Goal: Task Accomplishment & Management: Complete application form

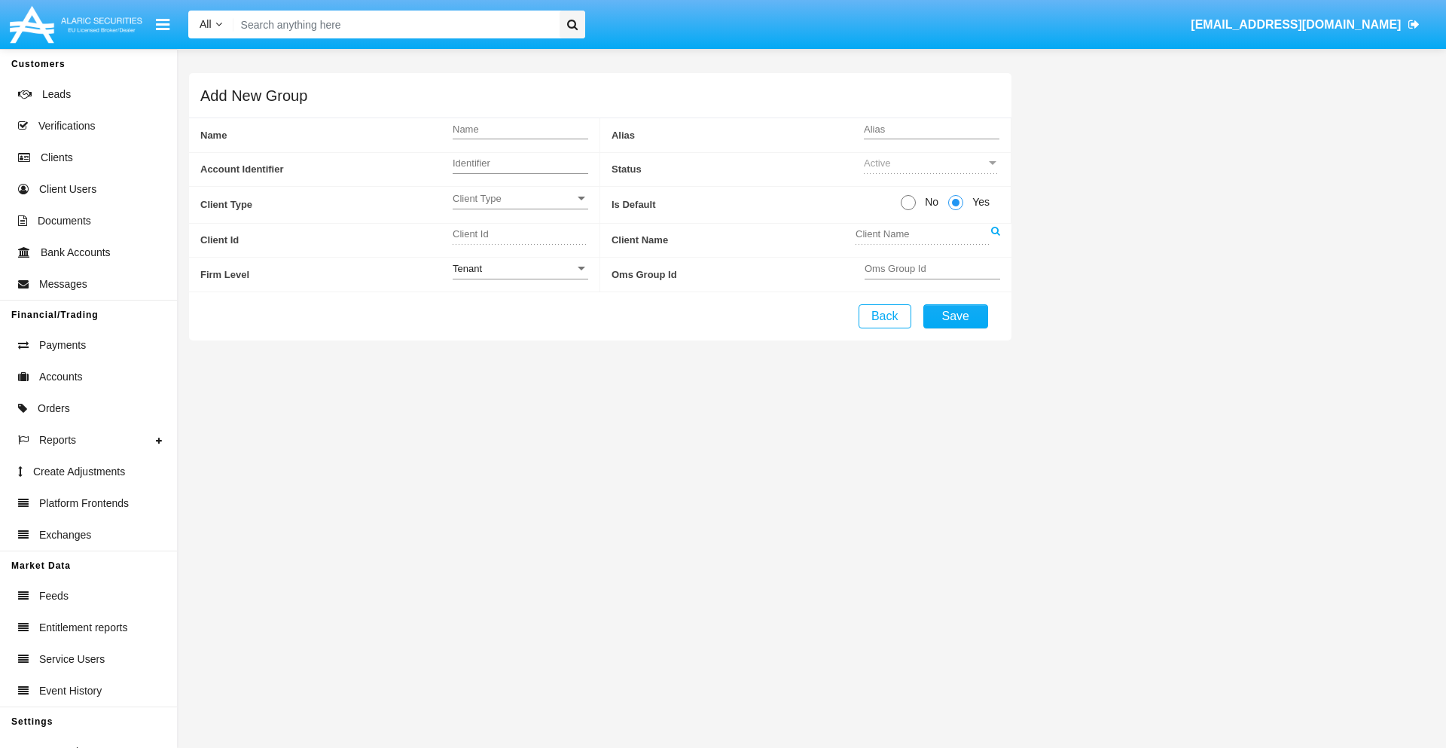
click at [929, 202] on span "No" at bounding box center [929, 202] width 26 height 16
click at [908, 210] on input "No" at bounding box center [908, 210] width 1 height 1
radio input "true"
type input "AKXLs"
type input "X"
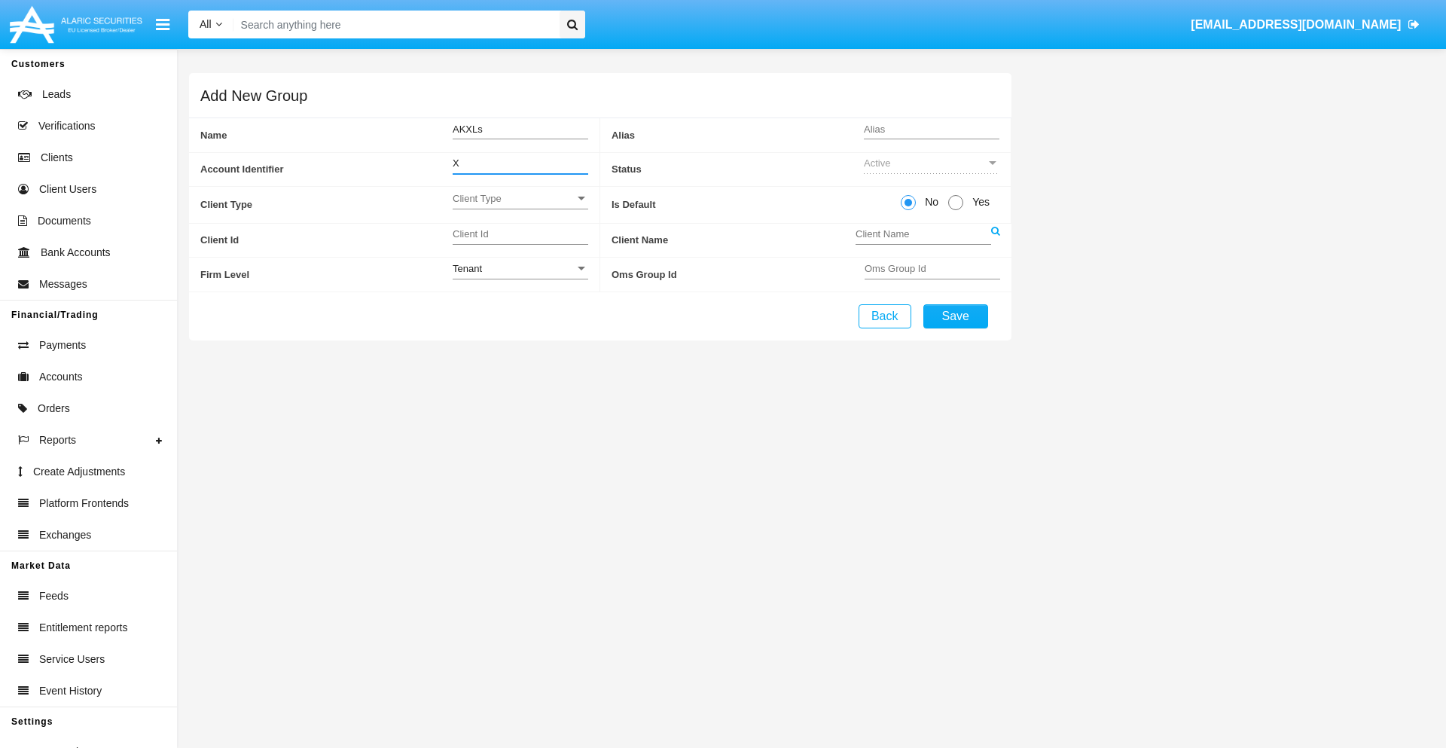
click at [520, 198] on span "Client Type" at bounding box center [514, 198] width 122 height 13
click at [520, 206] on span "Individual" at bounding box center [521, 206] width 136 height 29
click at [520, 268] on div "Tenant" at bounding box center [514, 268] width 122 height 13
click at [520, 276] on span "Tenant" at bounding box center [521, 276] width 136 height 29
type input "XhFwL"
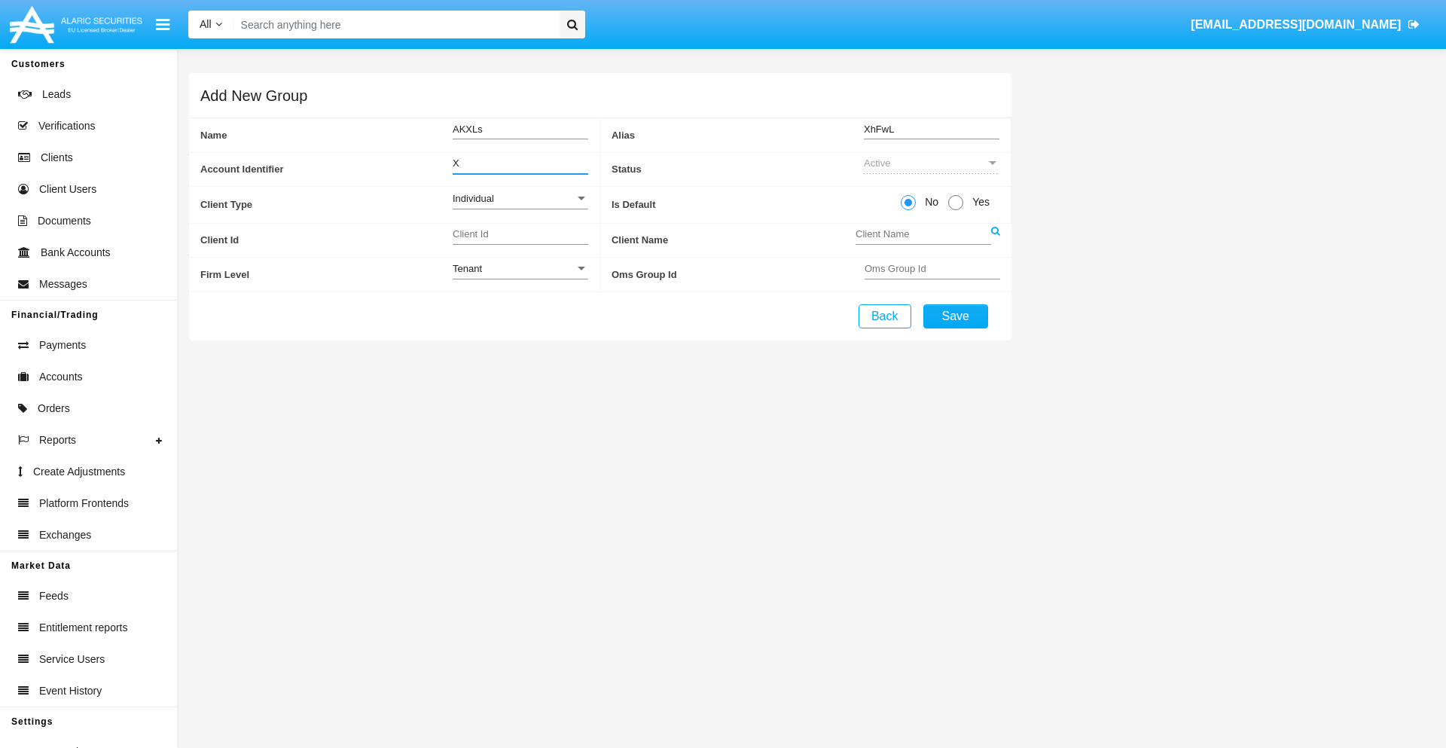
type input "X"
click at [955, 316] on button "Save" at bounding box center [955, 316] width 65 height 24
click at [929, 202] on span "No" at bounding box center [929, 202] width 26 height 16
click at [908, 210] on input "No" at bounding box center [908, 210] width 1 height 1
radio input "true"
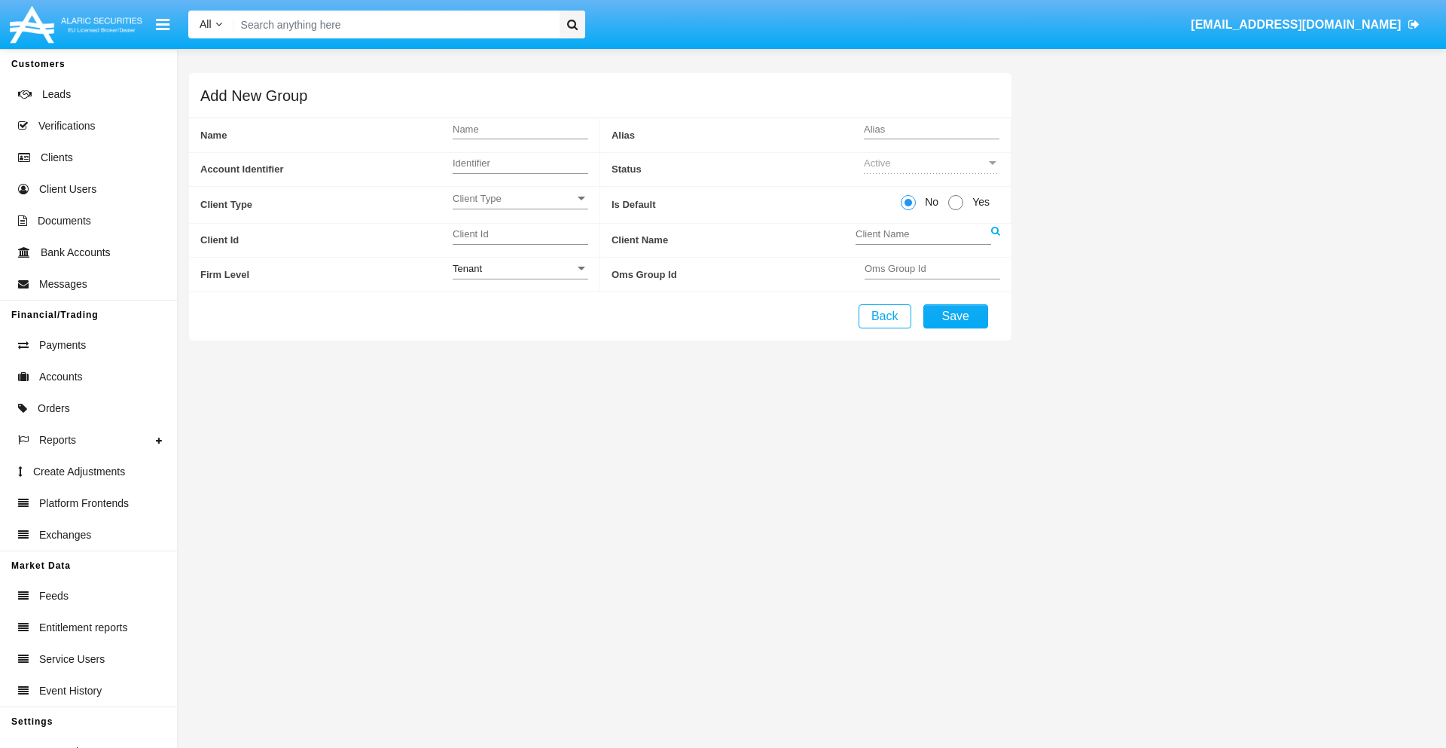
click at [520, 198] on span "Client Type" at bounding box center [514, 198] width 122 height 13
click at [520, 236] on span "Company" at bounding box center [521, 235] width 136 height 29
click at [995, 239] on link at bounding box center [995, 241] width 9 height 34
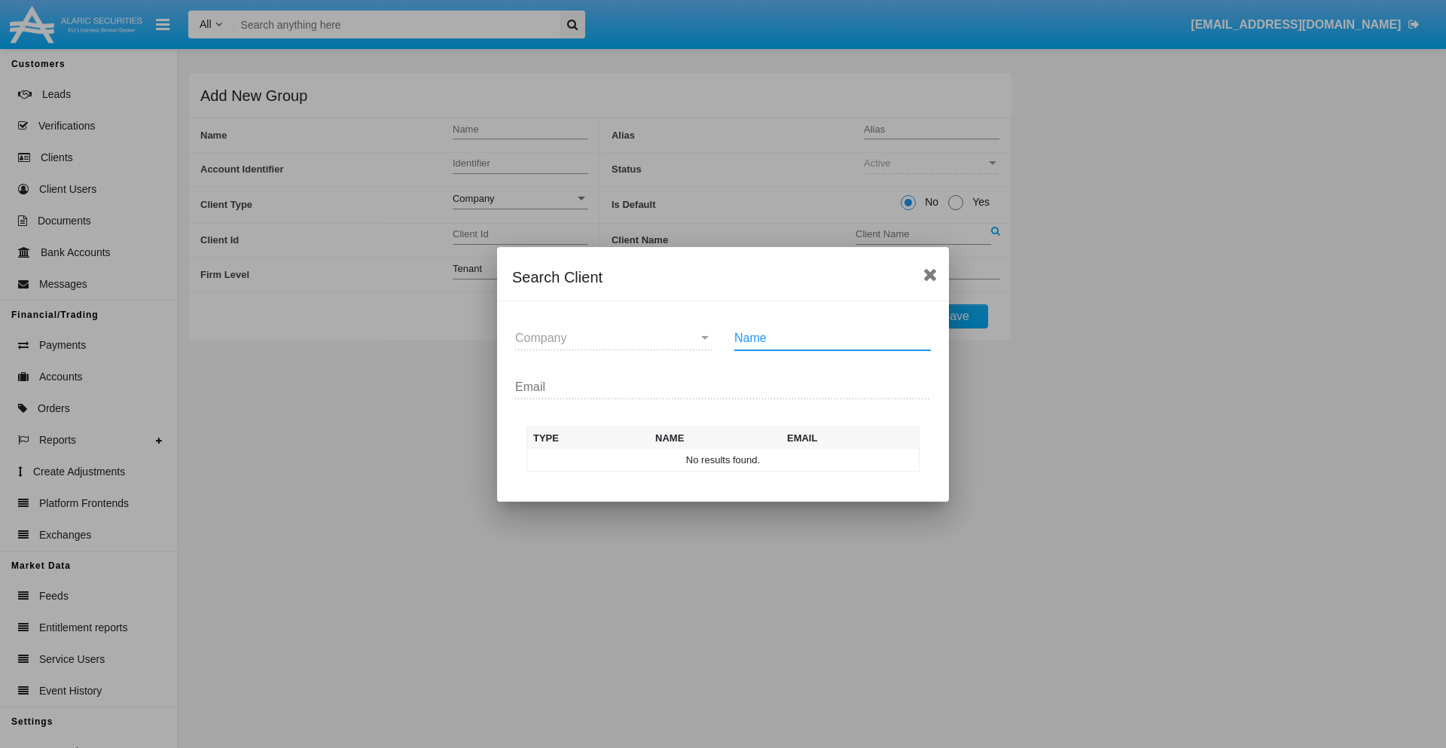
click at [832, 337] on input "Name" at bounding box center [832, 338] width 197 height 14
type input "FlashTurtles"
click at [737, 459] on td "FlashTurtles" at bounding box center [736, 460] width 158 height 23
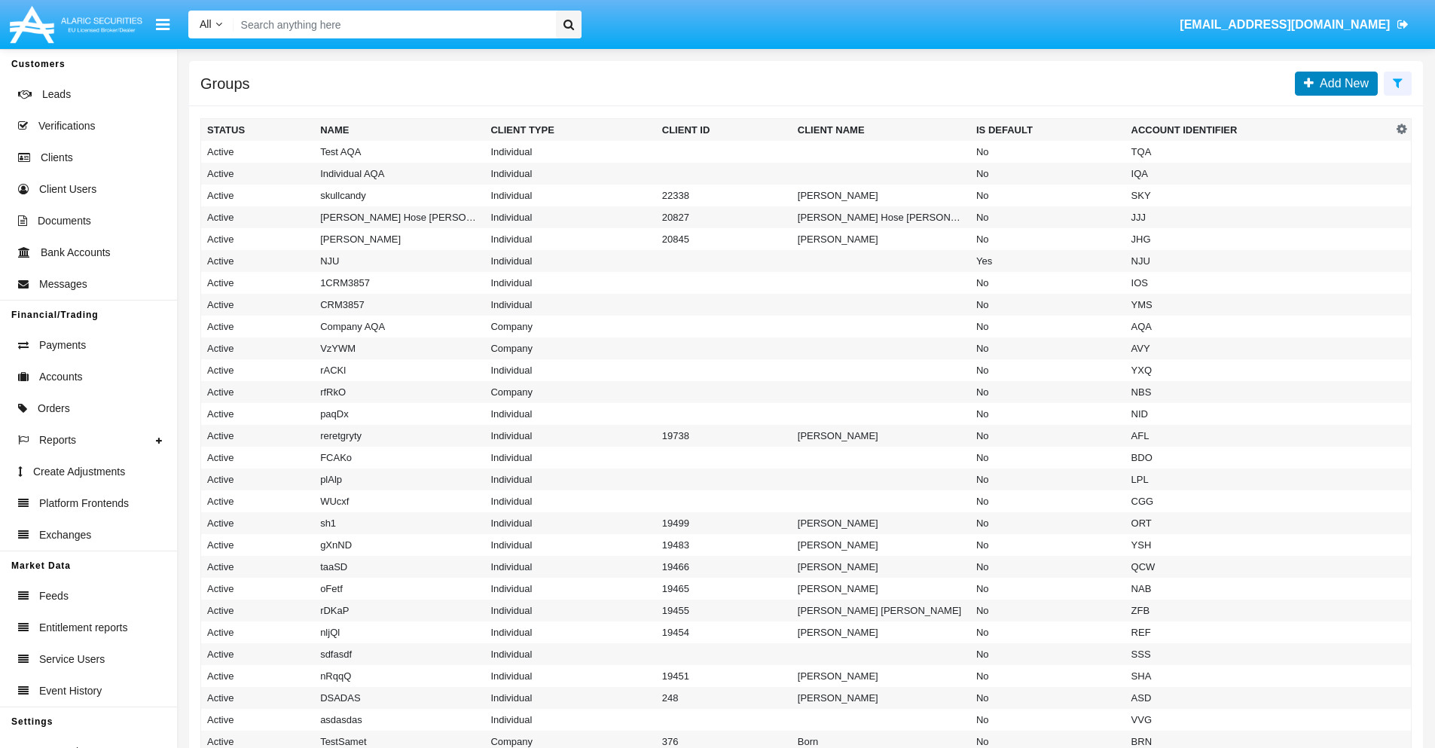
click at [1341, 83] on span "Add New" at bounding box center [1340, 83] width 55 height 13
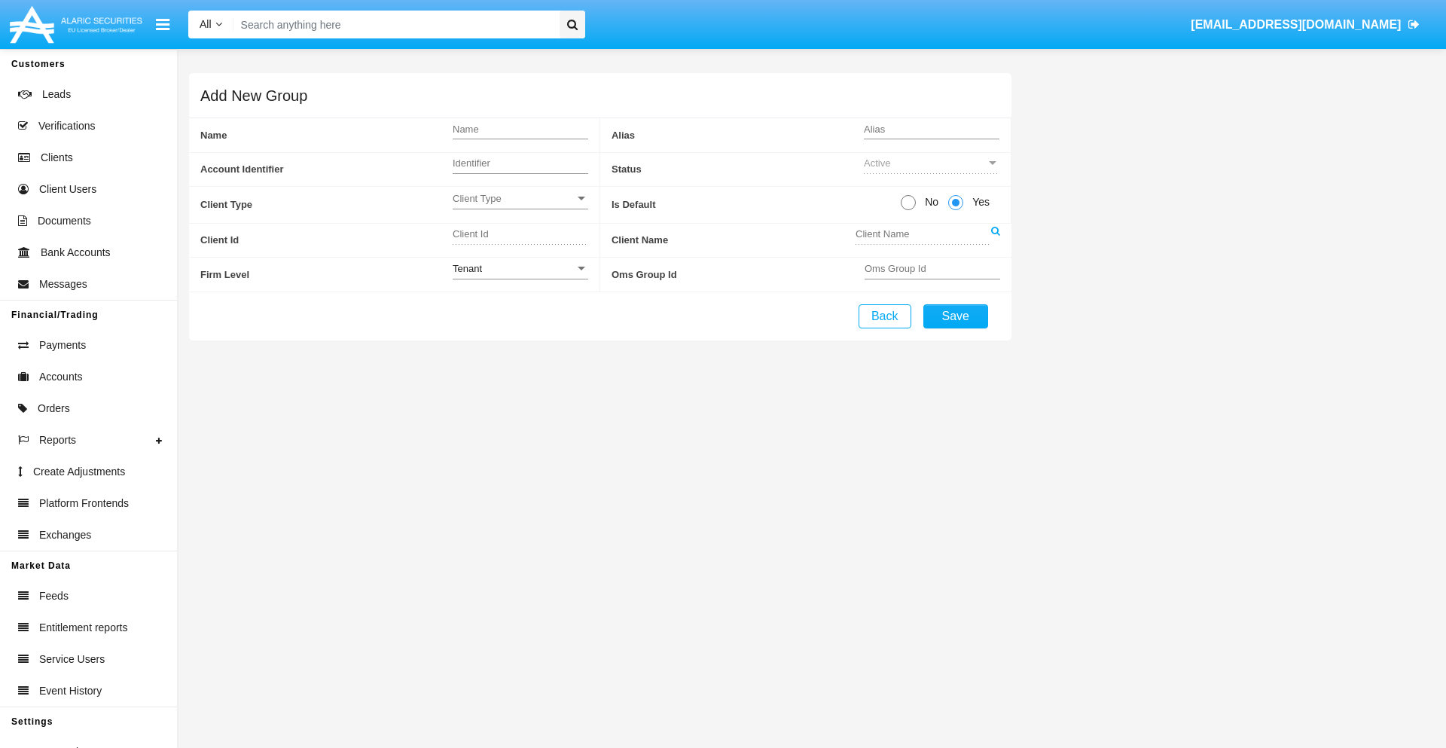
click at [929, 202] on span "No" at bounding box center [929, 202] width 26 height 16
click at [908, 210] on input "No" at bounding box center [908, 210] width 1 height 1
radio input "true"
click at [520, 198] on span "Client Type" at bounding box center [514, 198] width 122 height 13
click at [520, 206] on span "Individual" at bounding box center [521, 206] width 136 height 29
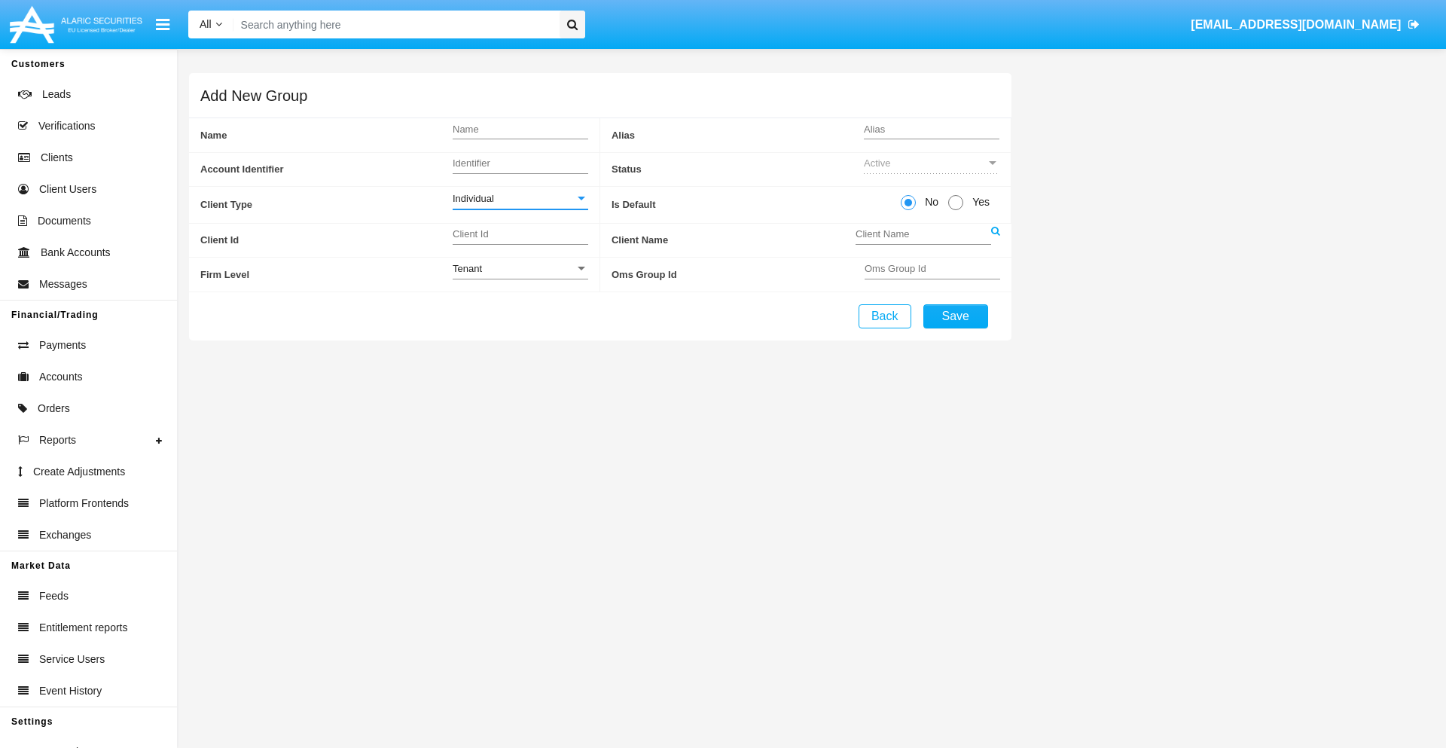
click at [995, 239] on link at bounding box center [995, 241] width 9 height 34
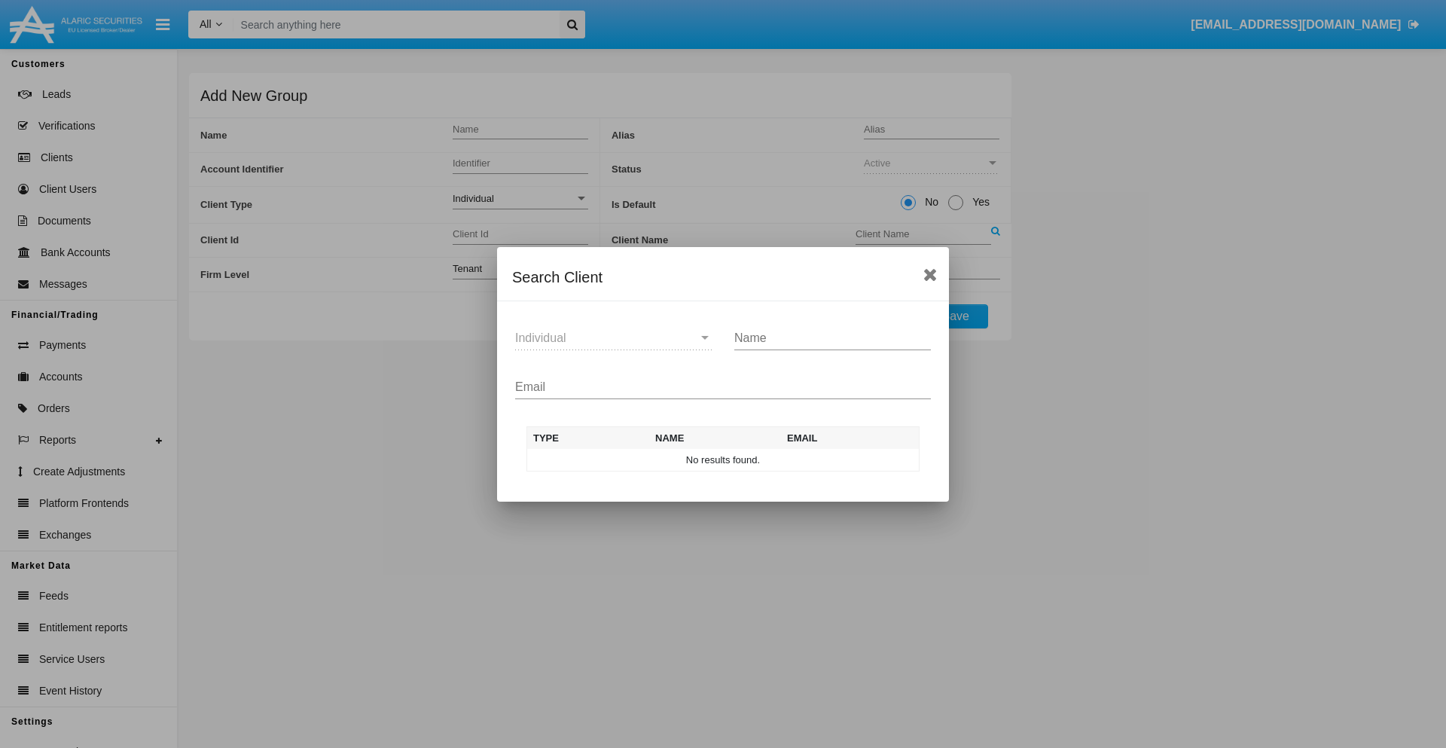
click at [723, 386] on input "Email" at bounding box center [723, 387] width 416 height 14
type input "test-user-snake@aqa.com"
click at [847, 459] on td "test-user-snake@aqa.com" at bounding box center [847, 460] width 145 height 23
